Goal: Task Accomplishment & Management: Use online tool/utility

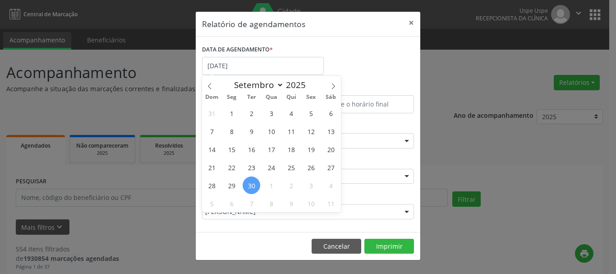
select select "8"
click at [294, 202] on span "9" at bounding box center [291, 203] width 18 height 18
type input "[DATE]"
click at [294, 200] on span "9" at bounding box center [291, 203] width 18 height 18
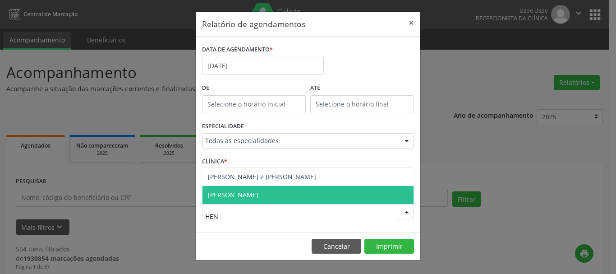
type input "HENR"
click at [344, 197] on span "[PERSON_NAME]" at bounding box center [307, 195] width 211 height 18
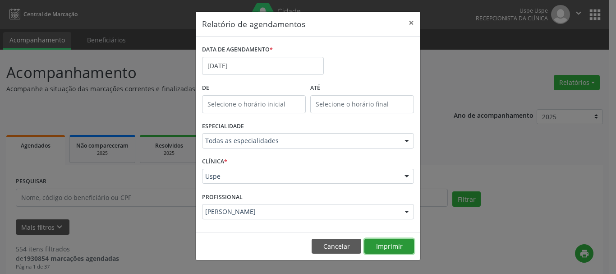
click at [391, 242] on button "Imprimir" at bounding box center [389, 246] width 50 height 15
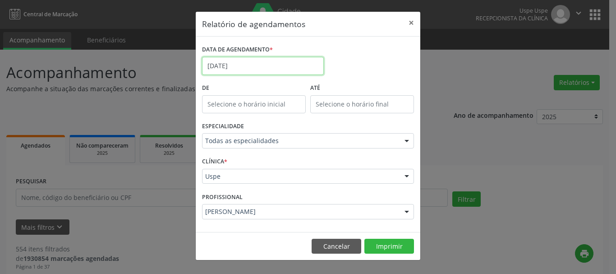
click at [248, 69] on input "[DATE]" at bounding box center [263, 66] width 122 height 18
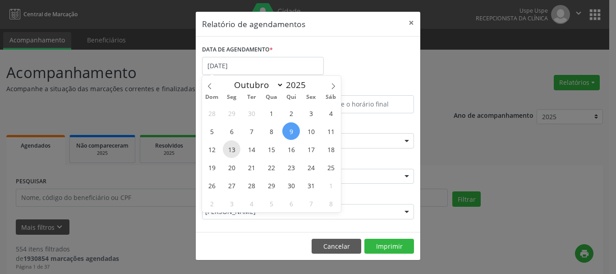
click at [237, 151] on span "13" at bounding box center [232, 149] width 18 height 18
type input "[DATE]"
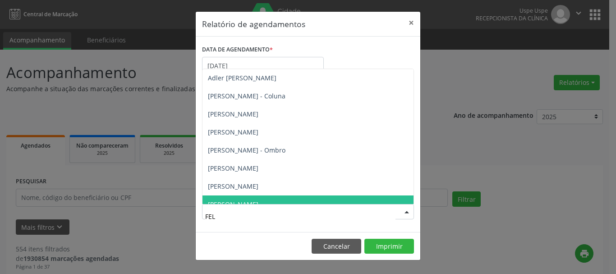
type input "FELI"
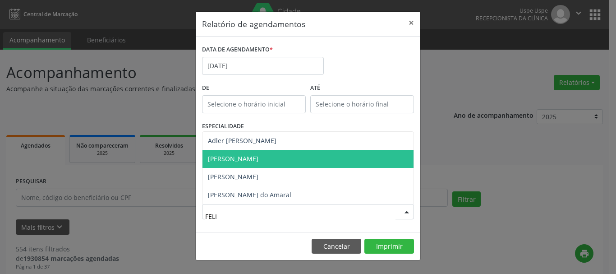
click at [258, 156] on span "[PERSON_NAME]" at bounding box center [233, 158] width 51 height 9
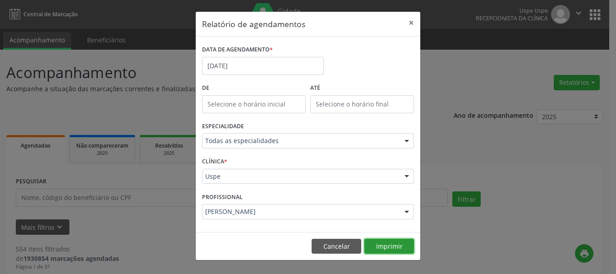
click at [391, 239] on button "Imprimir" at bounding box center [389, 246] width 50 height 15
click at [410, 27] on button "×" at bounding box center [411, 23] width 18 height 22
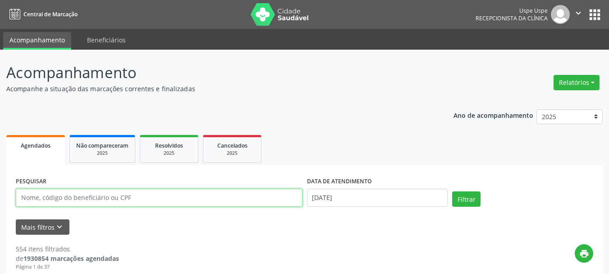
click at [138, 192] on input "text" at bounding box center [159, 197] width 287 height 18
type input "RAIMUNDA"
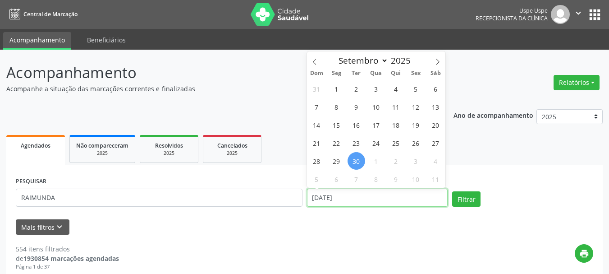
click at [334, 201] on input "[DATE]" at bounding box center [377, 197] width 141 height 18
click at [397, 163] on span "2" at bounding box center [396, 161] width 18 height 18
type input "[DATE]"
click at [397, 163] on span "2" at bounding box center [396, 161] width 18 height 18
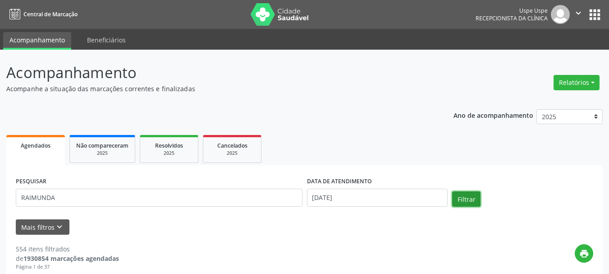
click at [468, 203] on button "Filtrar" at bounding box center [466, 198] width 28 height 15
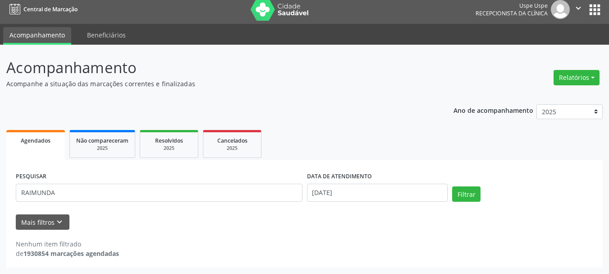
scroll to position [5, 0]
click at [562, 75] on button "Relatórios" at bounding box center [577, 77] width 46 height 15
click at [550, 100] on link "Agendamentos" at bounding box center [551, 97] width 97 height 13
select select "8"
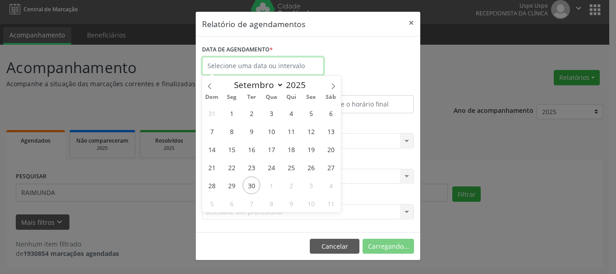
click at [295, 67] on input "text" at bounding box center [263, 66] width 122 height 18
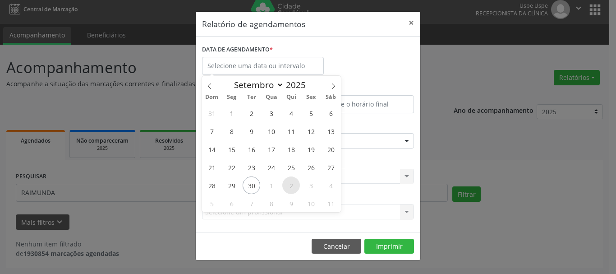
click at [284, 188] on span "2" at bounding box center [291, 185] width 18 height 18
type input "[DATE]"
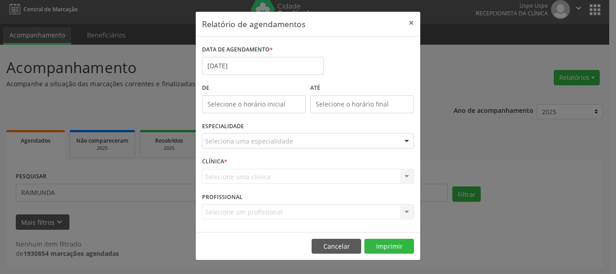
click at [236, 147] on div "Seleciona uma especialidade" at bounding box center [308, 140] width 212 height 15
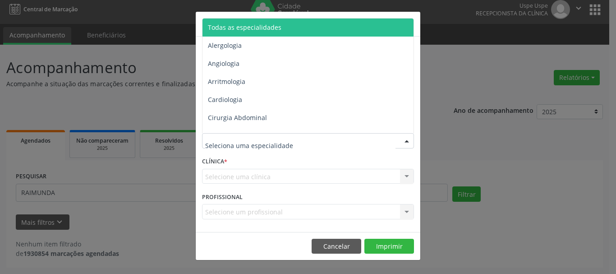
click at [242, 27] on span "Todas as especialidades" at bounding box center [245, 27] width 74 height 9
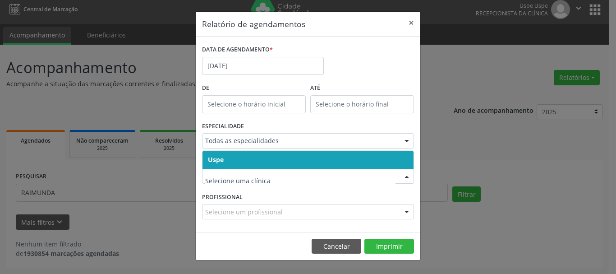
click at [218, 163] on span "Uspe" at bounding box center [216, 159] width 16 height 9
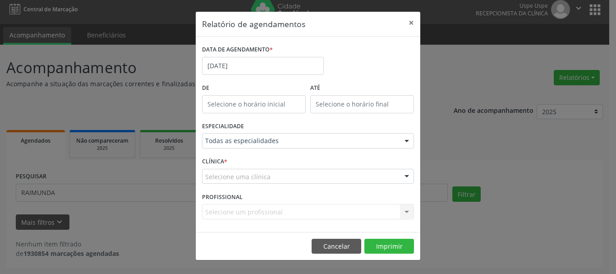
click at [218, 163] on span "Uspe" at bounding box center [215, 159] width 15 height 9
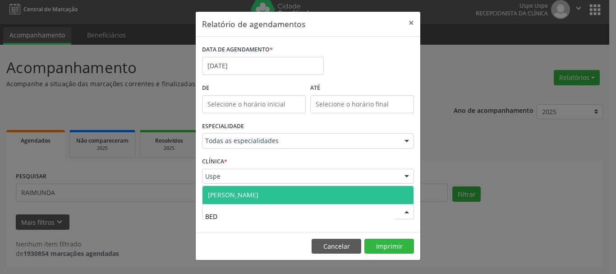
type input "BEDA"
click at [239, 191] on span "[PERSON_NAME]" at bounding box center [233, 194] width 51 height 9
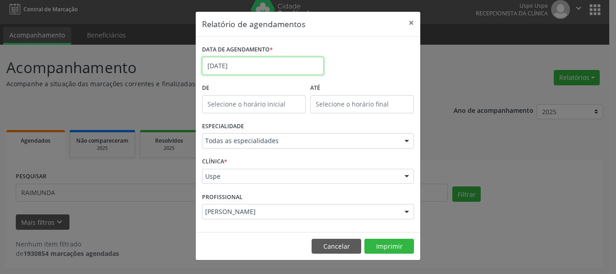
click at [275, 60] on input "[DATE]" at bounding box center [263, 66] width 122 height 18
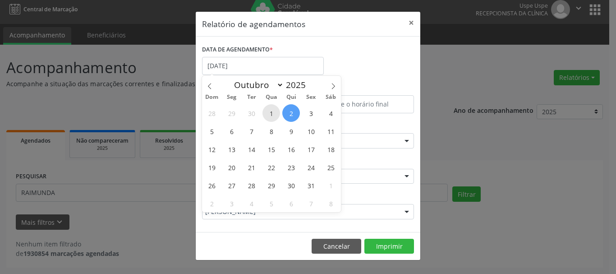
click at [267, 112] on span "1" at bounding box center [271, 113] width 18 height 18
type input "01/10/2025"
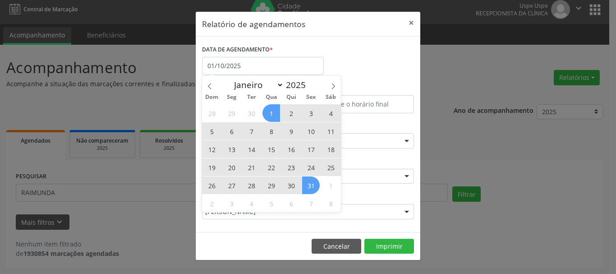
click at [308, 185] on span "31" at bounding box center [311, 185] width 18 height 18
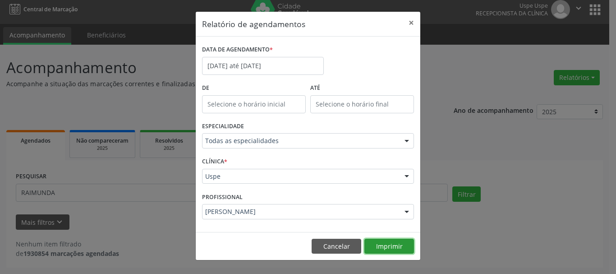
click at [395, 243] on button "Imprimir" at bounding box center [389, 246] width 50 height 15
click at [413, 21] on button "×" at bounding box center [411, 23] width 18 height 22
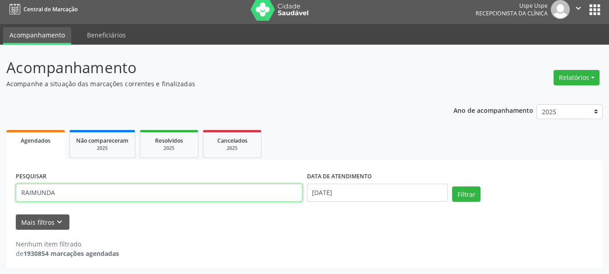
click at [138, 200] on input "RAIMUNDA" at bounding box center [159, 193] width 287 height 18
type input "KAMILA"
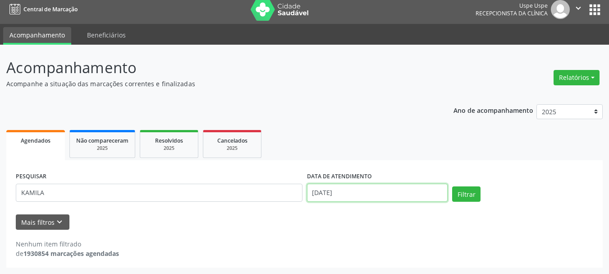
click at [318, 201] on input "[DATE]" at bounding box center [377, 193] width 141 height 18
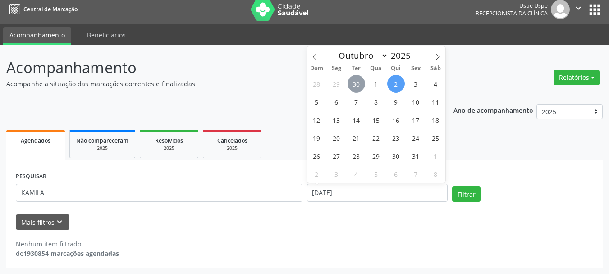
click at [364, 80] on span "30" at bounding box center [357, 84] width 18 height 18
type input "[DATE]"
click at [364, 80] on span "30" at bounding box center [357, 84] width 18 height 18
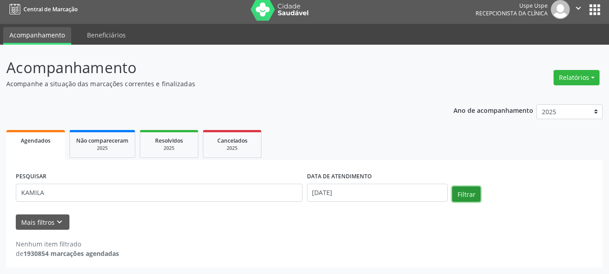
click at [472, 198] on button "Filtrar" at bounding box center [466, 193] width 28 height 15
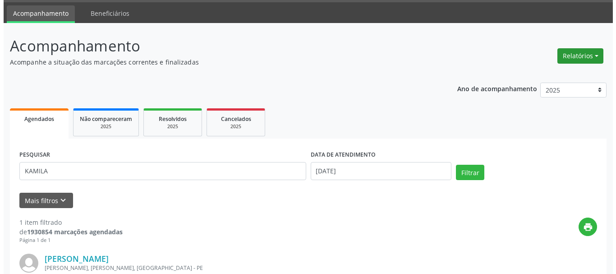
scroll to position [15, 0]
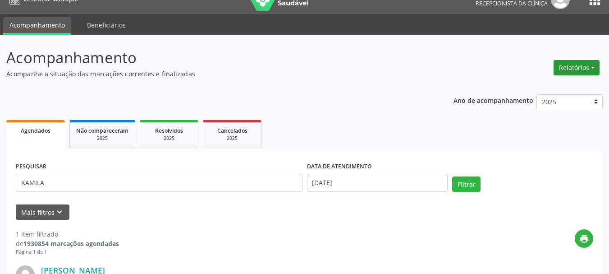
click at [560, 63] on button "Relatórios" at bounding box center [577, 67] width 46 height 15
click at [554, 89] on link "Agendamentos" at bounding box center [551, 87] width 97 height 13
select select "8"
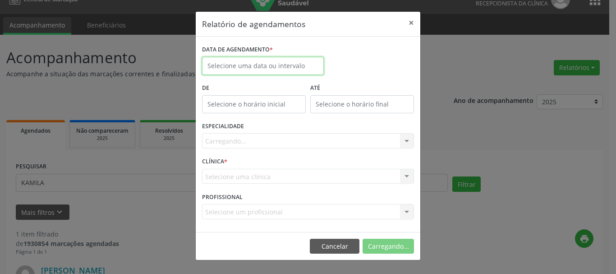
click at [297, 70] on input "text" at bounding box center [263, 66] width 122 height 18
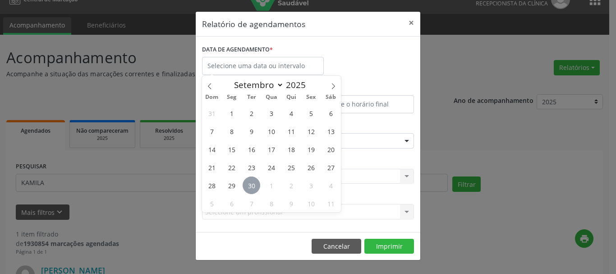
click at [256, 184] on span "30" at bounding box center [252, 185] width 18 height 18
type input "[DATE]"
click at [256, 184] on span "30" at bounding box center [252, 185] width 18 height 18
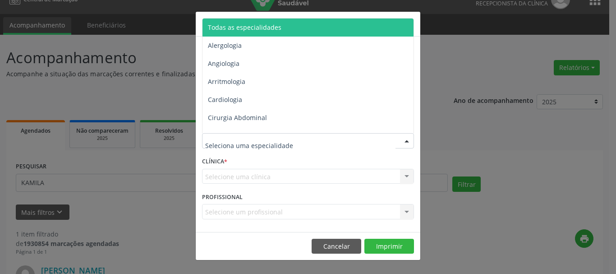
click at [244, 29] on span "Todas as especialidades" at bounding box center [245, 27] width 74 height 9
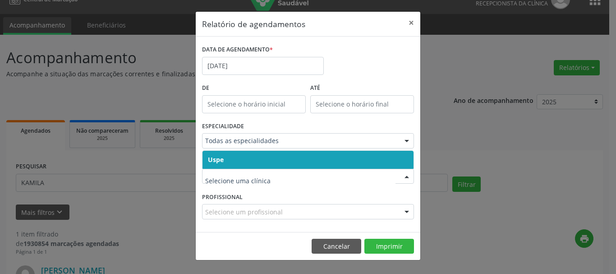
click at [222, 161] on span "Uspe" at bounding box center [216, 159] width 16 height 9
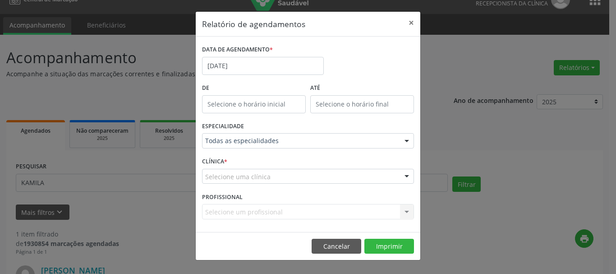
click at [222, 161] on div "CLÍNICA * Selecione uma clínica Uspe Nenhum resultado encontrado para: " " Não …" at bounding box center [308, 172] width 216 height 35
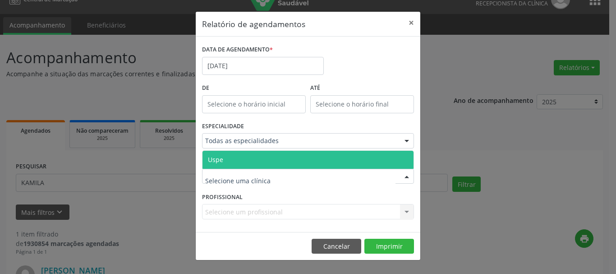
click at [223, 153] on span "Uspe" at bounding box center [307, 160] width 211 height 18
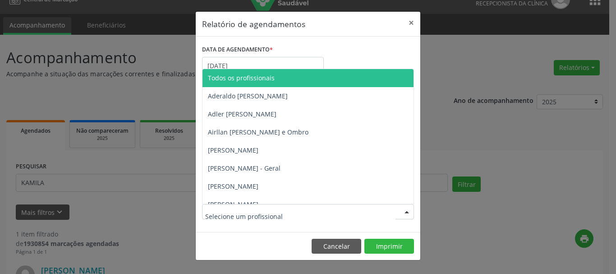
click at [224, 211] on input "text" at bounding box center [300, 216] width 190 height 18
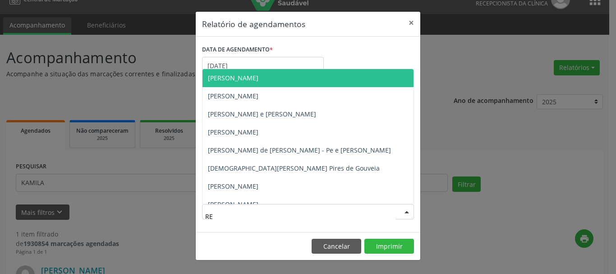
type input "REN"
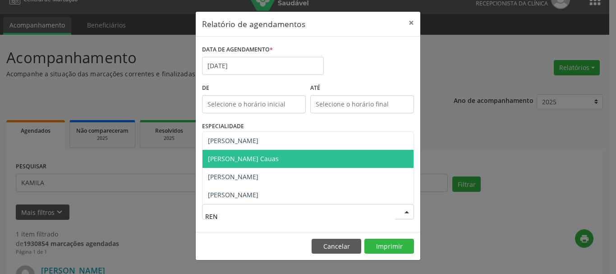
click at [255, 160] on span "[PERSON_NAME] Cauas" at bounding box center [243, 158] width 71 height 9
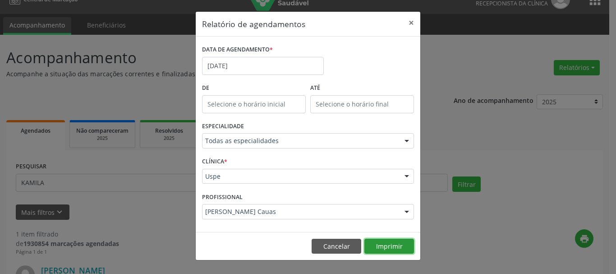
click at [403, 245] on button "Imprimir" at bounding box center [389, 246] width 50 height 15
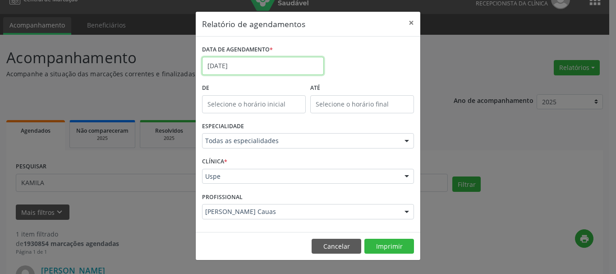
click at [239, 74] on body "Central de Marcação Uspe Uspe Recepcionista da clínica  Configurações Sair app…" at bounding box center [308, 122] width 616 height 274
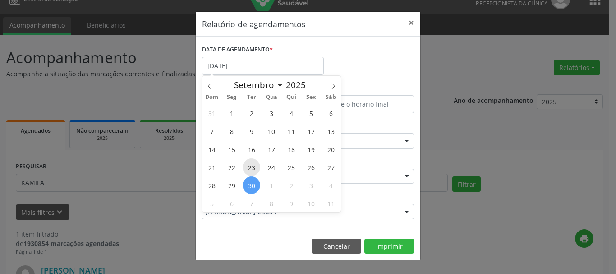
click at [256, 172] on span "23" at bounding box center [252, 167] width 18 height 18
type input "[DATE]"
click at [256, 171] on span "23" at bounding box center [252, 167] width 18 height 18
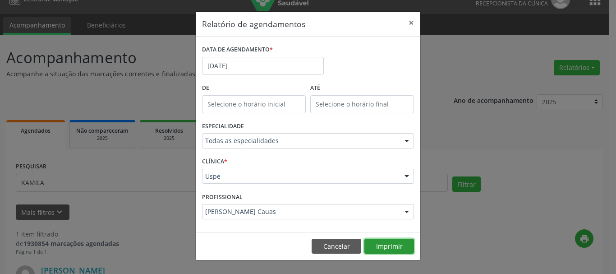
click at [394, 241] on button "Imprimir" at bounding box center [389, 246] width 50 height 15
click at [250, 78] on div "DATA DE AGENDAMENTO * [DATE]" at bounding box center [263, 62] width 126 height 38
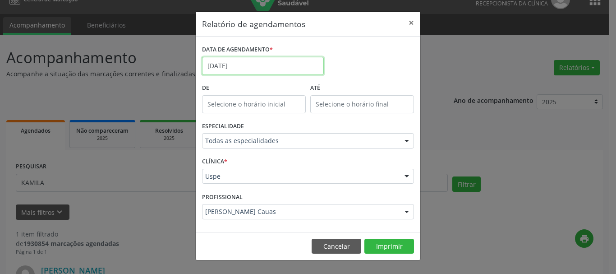
click at [250, 74] on body "Central de Marcação Uspe Uspe Recepcionista da clínica  Configurações Sair app…" at bounding box center [308, 122] width 616 height 274
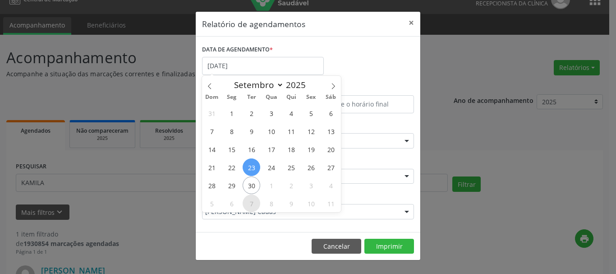
click at [249, 202] on span "7" at bounding box center [252, 203] width 18 height 18
type input "[DATE]"
click at [249, 202] on span "7" at bounding box center [252, 203] width 18 height 18
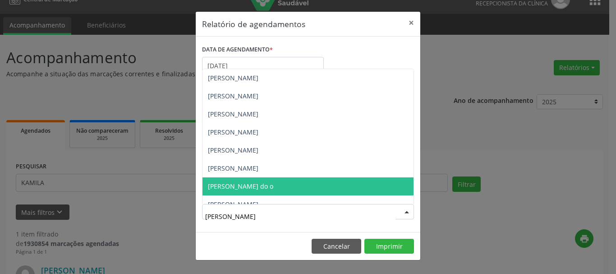
type input "[PERSON_NAME]"
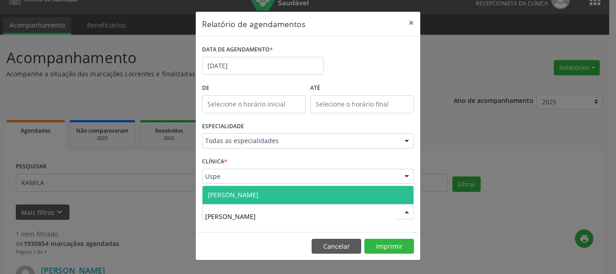
click at [254, 194] on span "[PERSON_NAME]" at bounding box center [233, 194] width 51 height 9
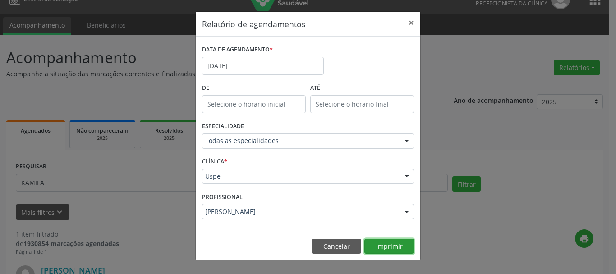
click at [391, 243] on button "Imprimir" at bounding box center [389, 246] width 50 height 15
